Goal: Transaction & Acquisition: Purchase product/service

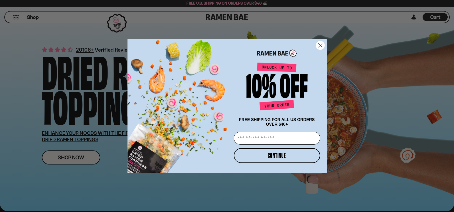
scroll to position [113, 0]
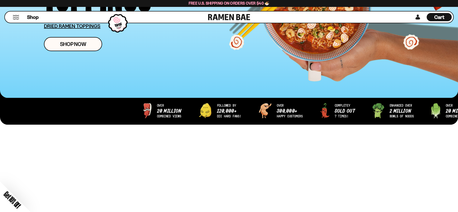
click at [325, 37] on div "Close dialog FREE SHIPPING FOR ALL US ORDERS OVER $40+ Email CONTINUE ******" at bounding box center [229, 106] width 458 height 212
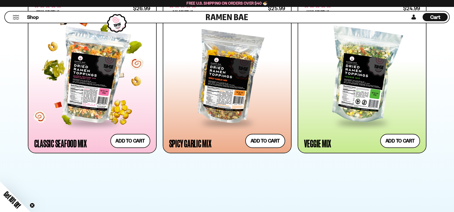
scroll to position [312, 0]
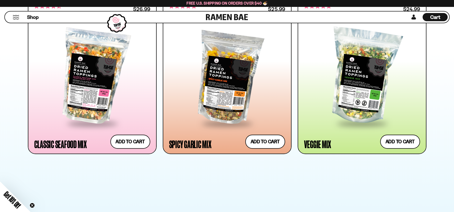
click at [120, 26] on div at bounding box center [116, 23] width 25 height 24
click at [38, 18] on span "Shop" at bounding box center [33, 17] width 13 height 8
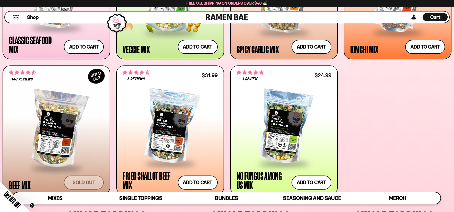
scroll to position [312, 0]
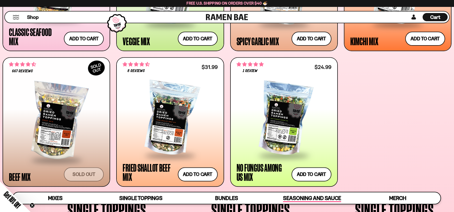
click at [306, 195] on span "Seasoning and Sauce" at bounding box center [312, 198] width 58 height 7
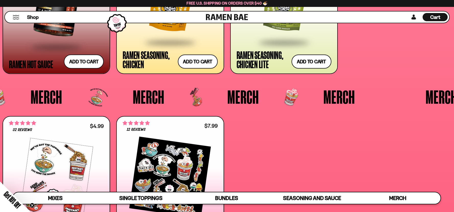
scroll to position [1472, 0]
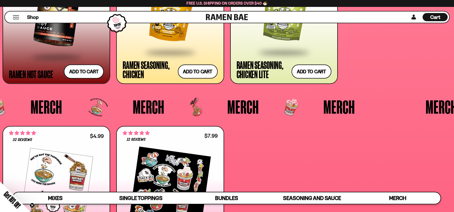
click at [143, 79] on div "Ramen Seasoning, Chicken" at bounding box center [149, 69] width 52 height 18
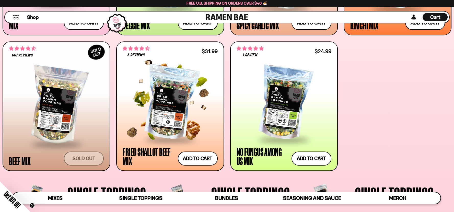
scroll to position [326, 0]
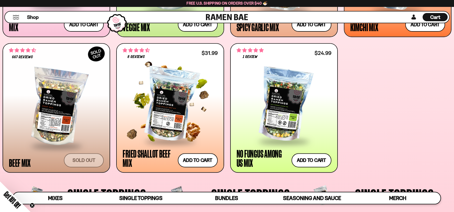
click at [184, 120] on div at bounding box center [170, 105] width 95 height 72
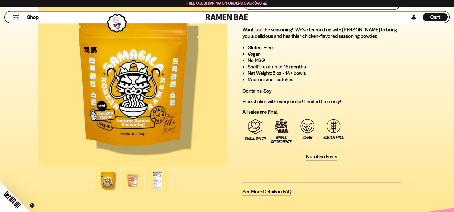
scroll to position [284, 0]
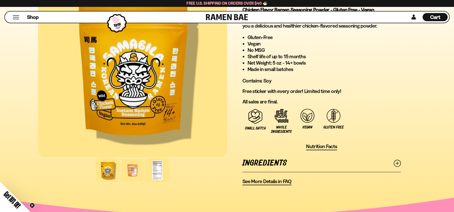
click at [169, 182] on div at bounding box center [157, 170] width 24 height 24
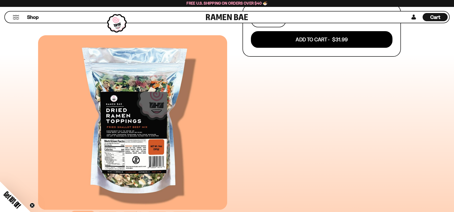
scroll to position [227, 0]
